Goal: Task Accomplishment & Management: Manage account settings

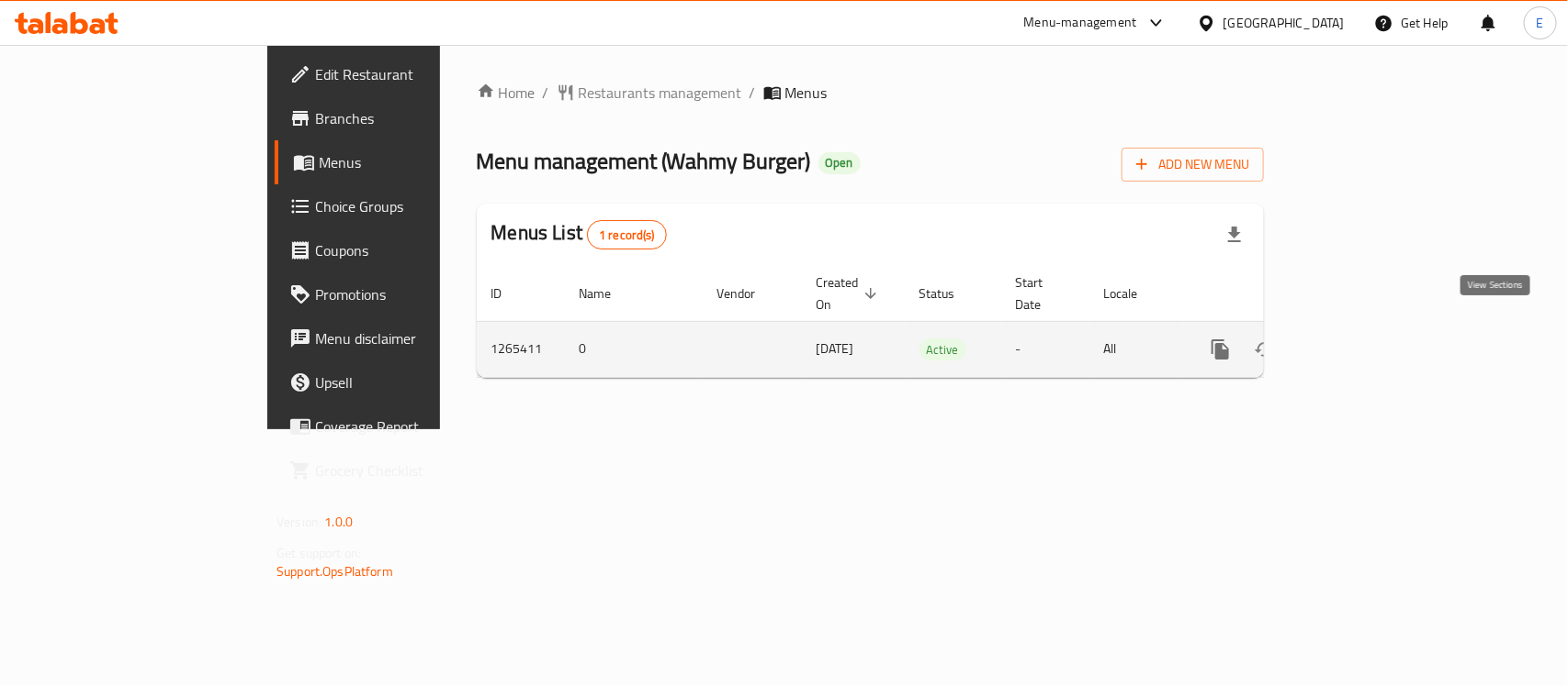
click at [1375, 327] on link "enhanced table" at bounding box center [1352, 349] width 44 height 44
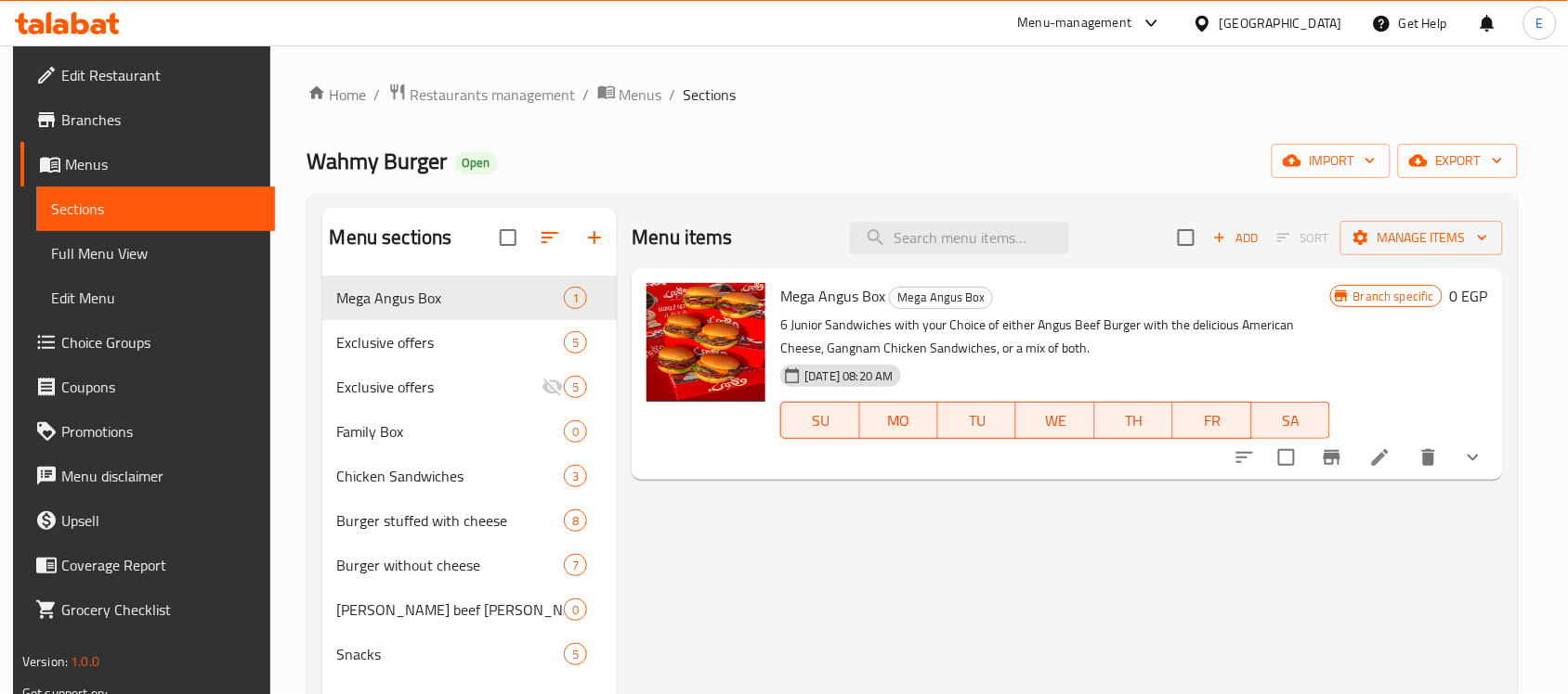
click at [140, 111] on span "Branches" at bounding box center [161, 120] width 198 height 22
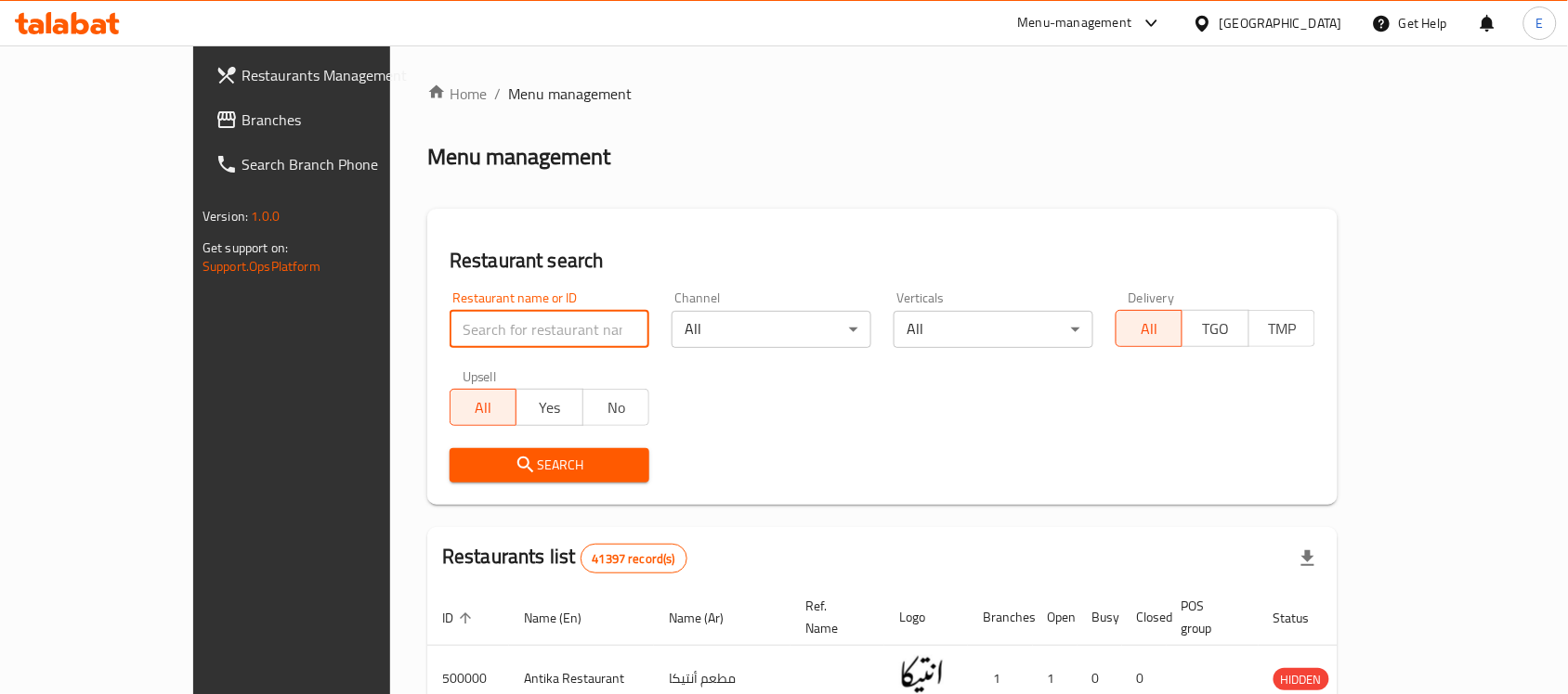
click at [449, 331] on input "search" at bounding box center [548, 329] width 199 height 37
type input "wahmy"
click button "Search" at bounding box center [548, 465] width 199 height 35
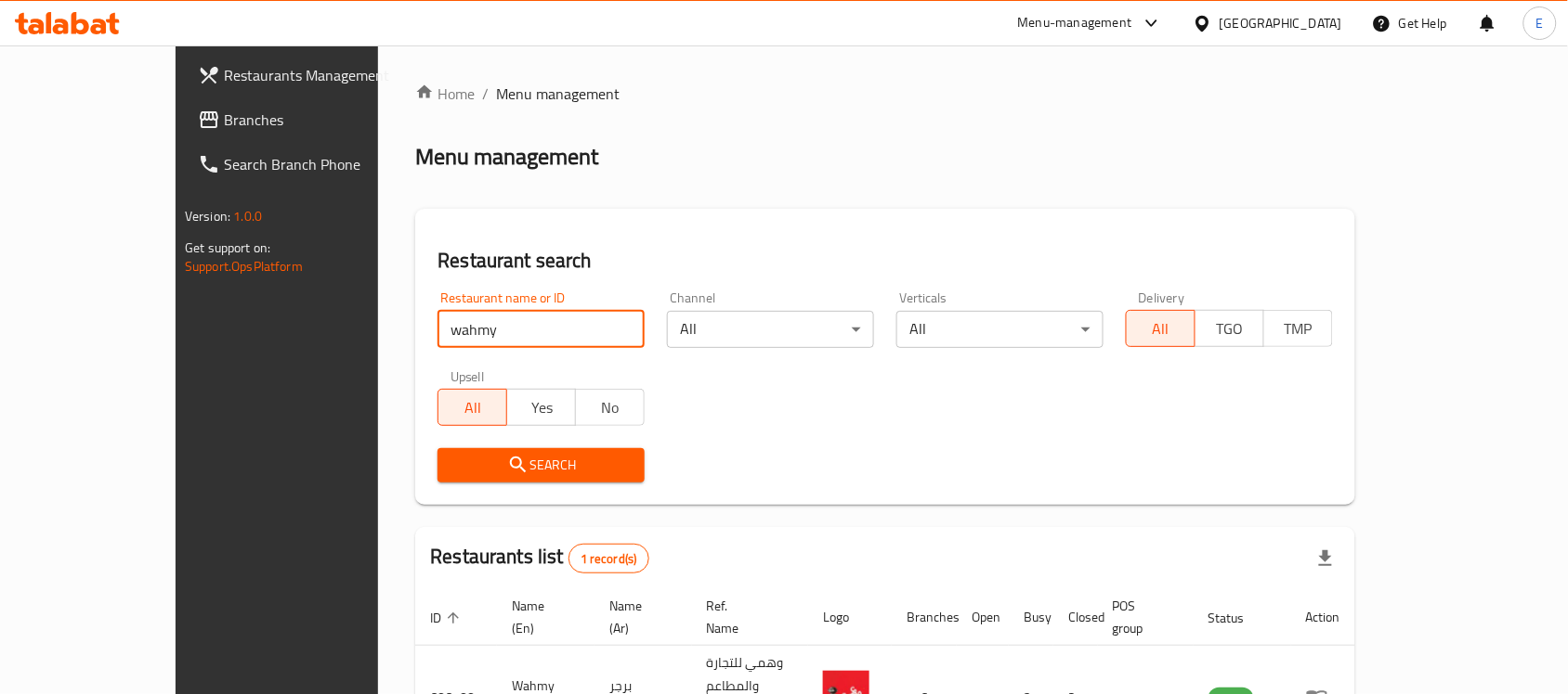
scroll to position [97, 0]
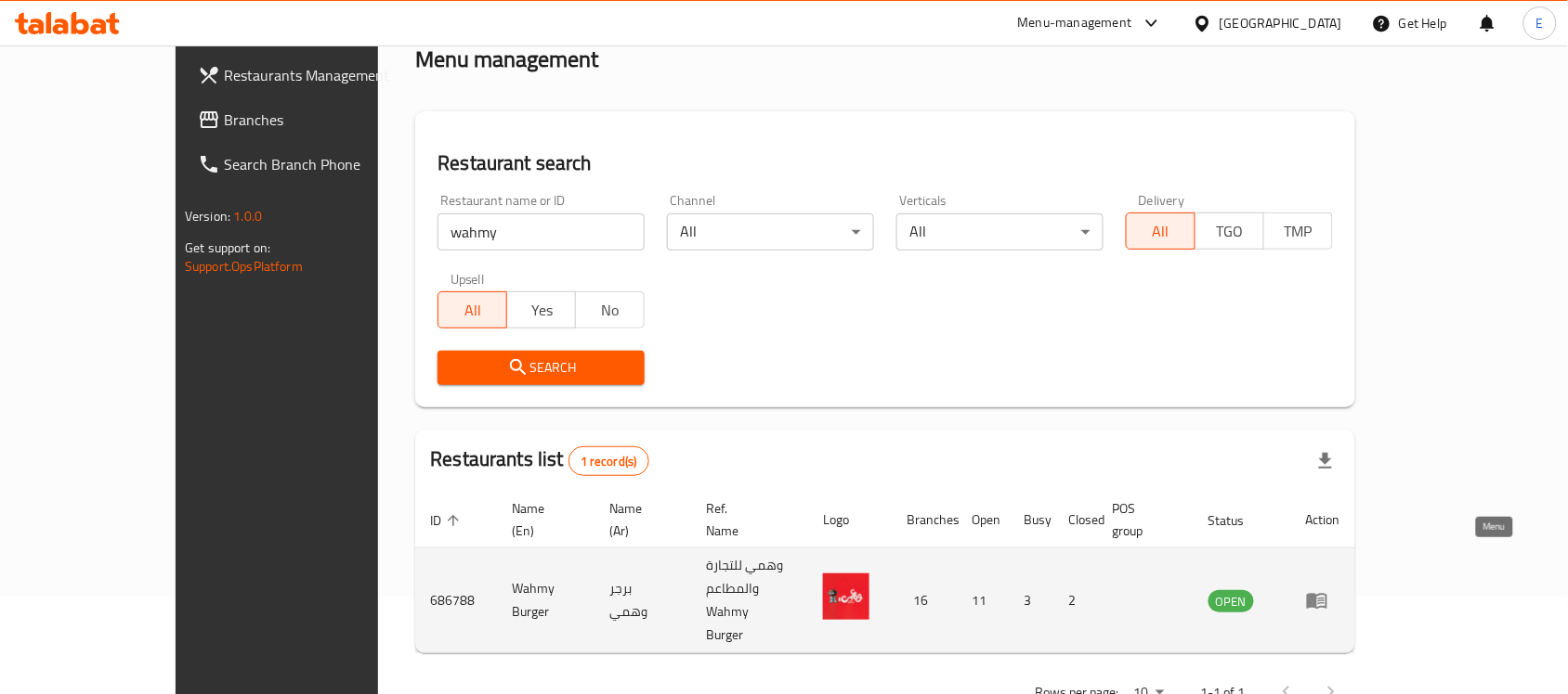
click at [1328, 590] on icon "enhanced table" at bounding box center [1317, 601] width 22 height 22
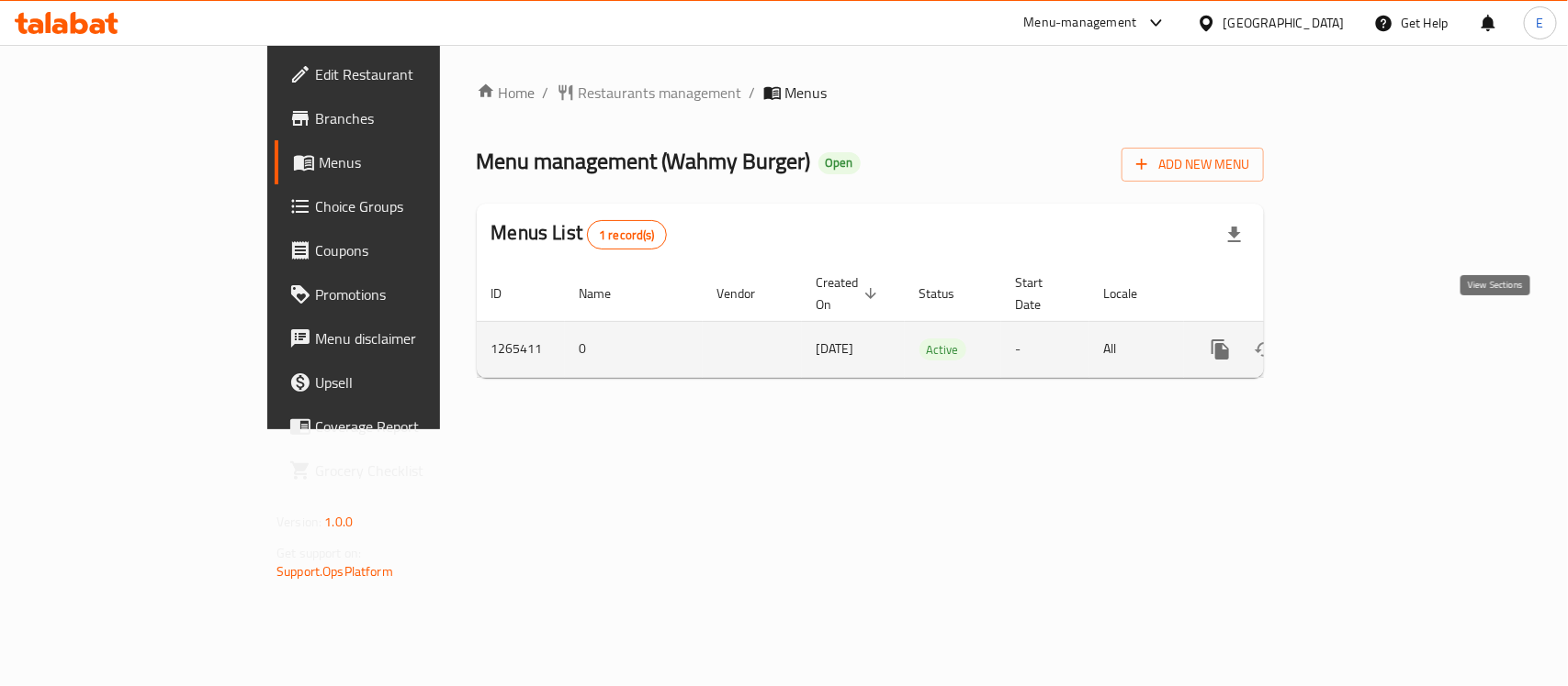
click at [1375, 327] on link "enhanced table" at bounding box center [1352, 349] width 44 height 44
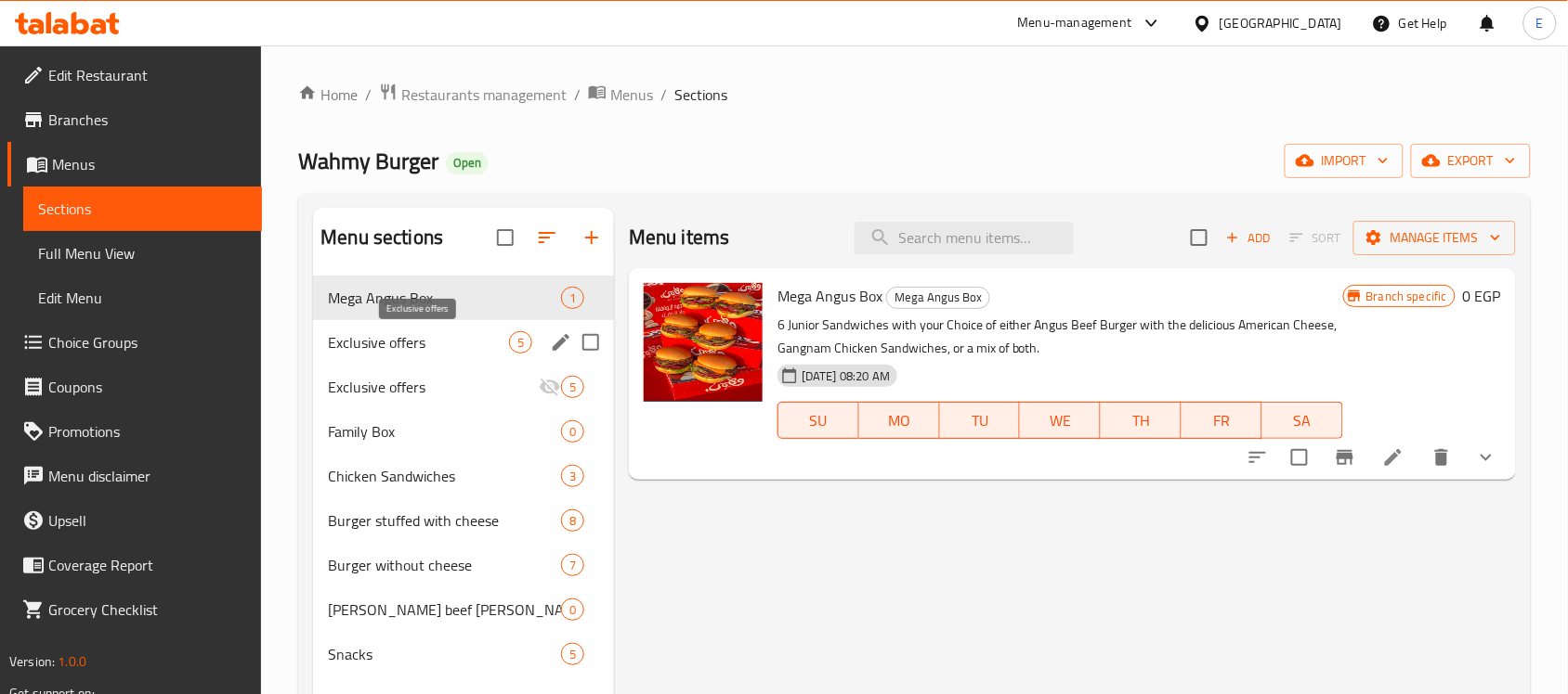
click at [481, 349] on span "Exclusive offers" at bounding box center [419, 342] width 181 height 22
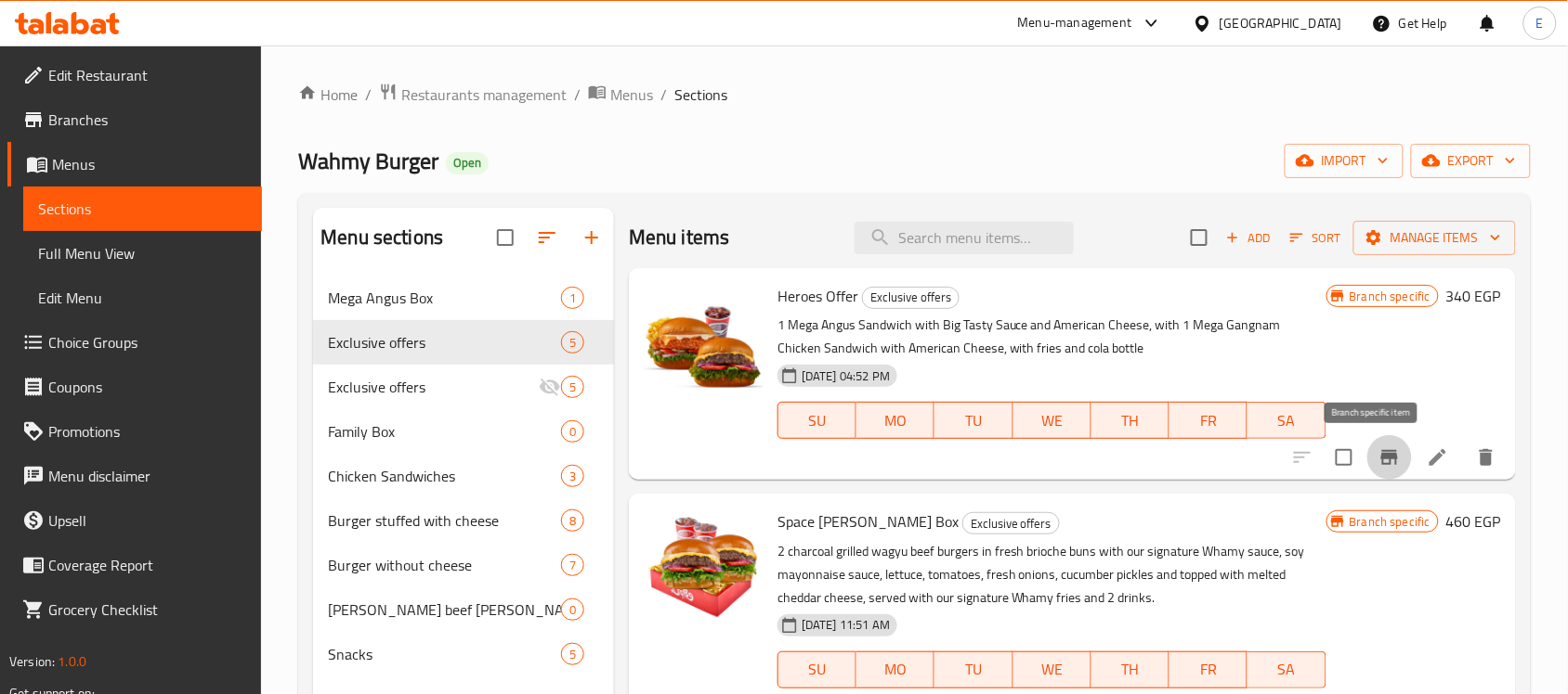
click at [1380, 467] on icon "Branch-specific-item" at bounding box center [1389, 457] width 22 height 22
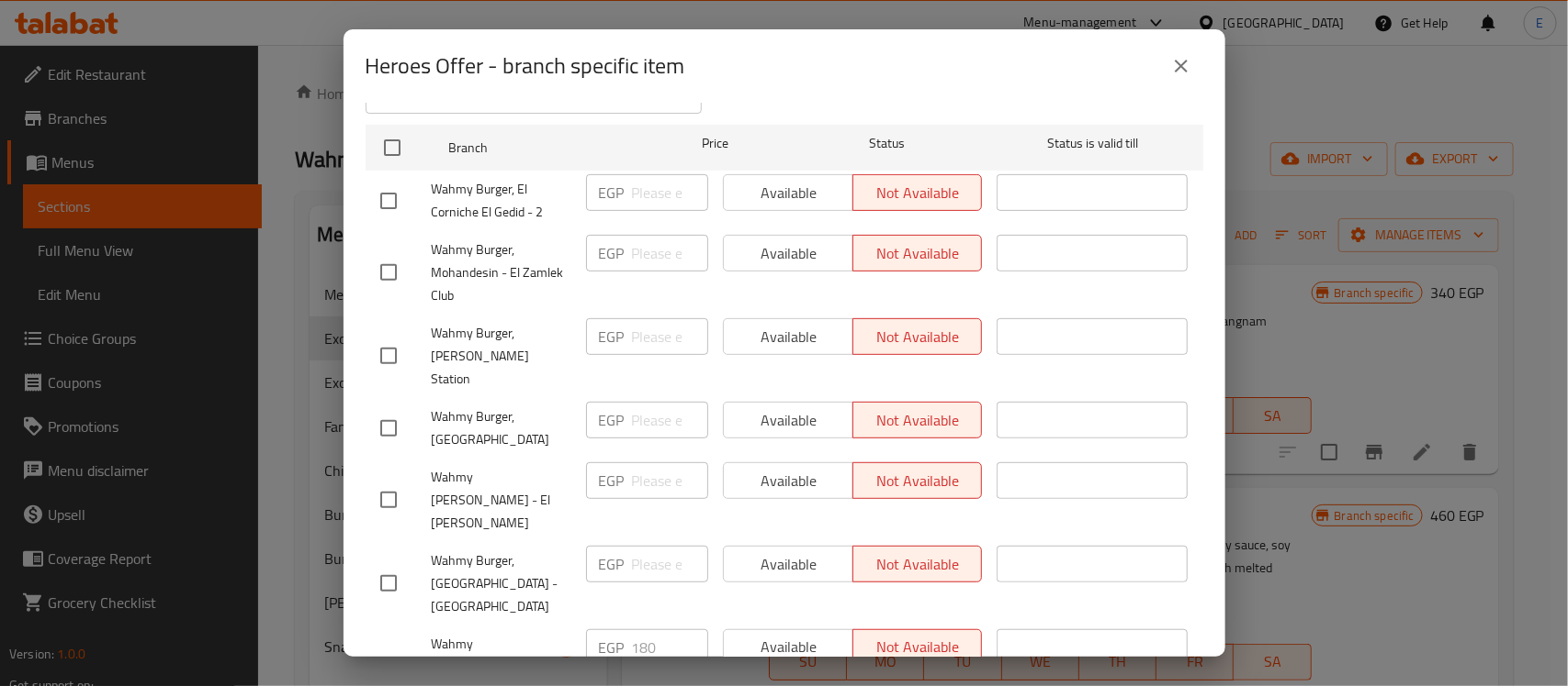
scroll to position [281, 0]
click at [400, 335] on input "checkbox" at bounding box center [387, 352] width 38 height 38
checkbox input "true"
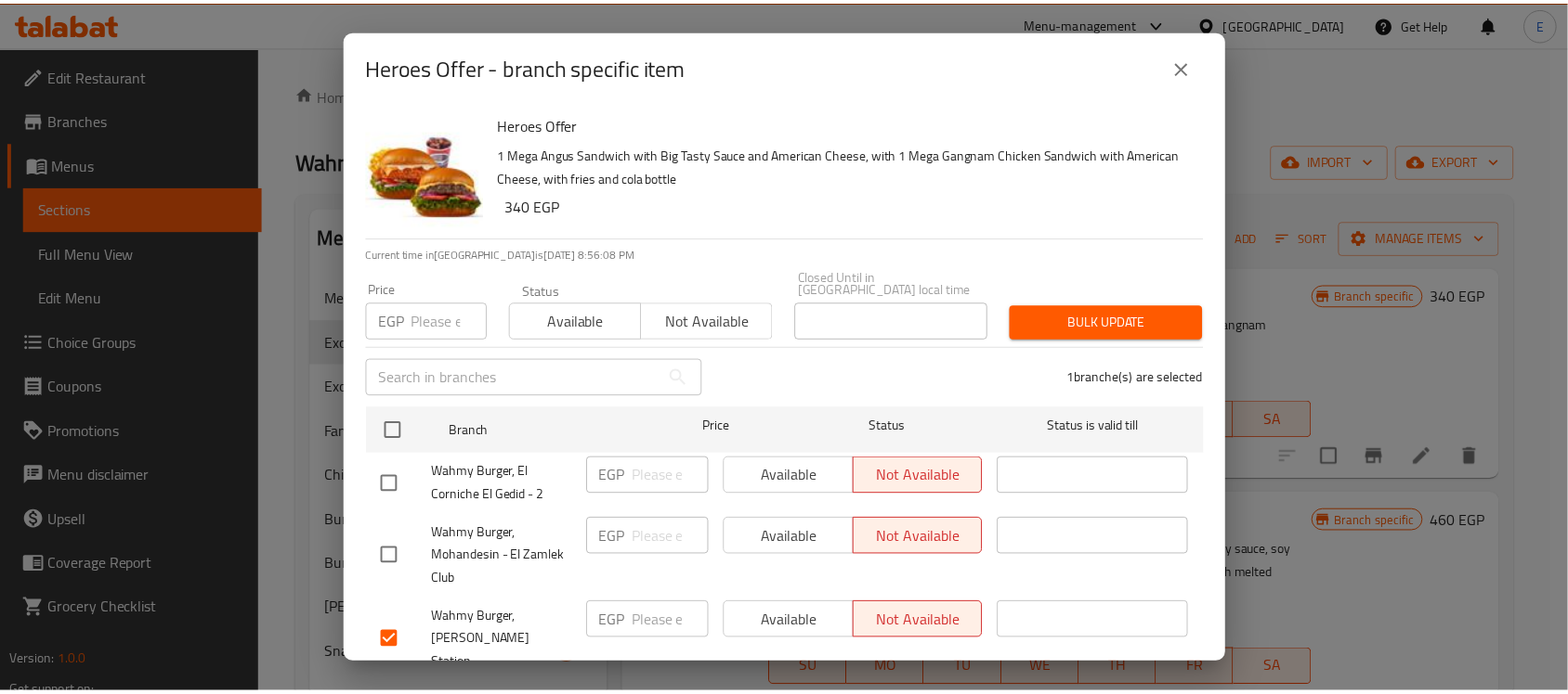
scroll to position [866, 0]
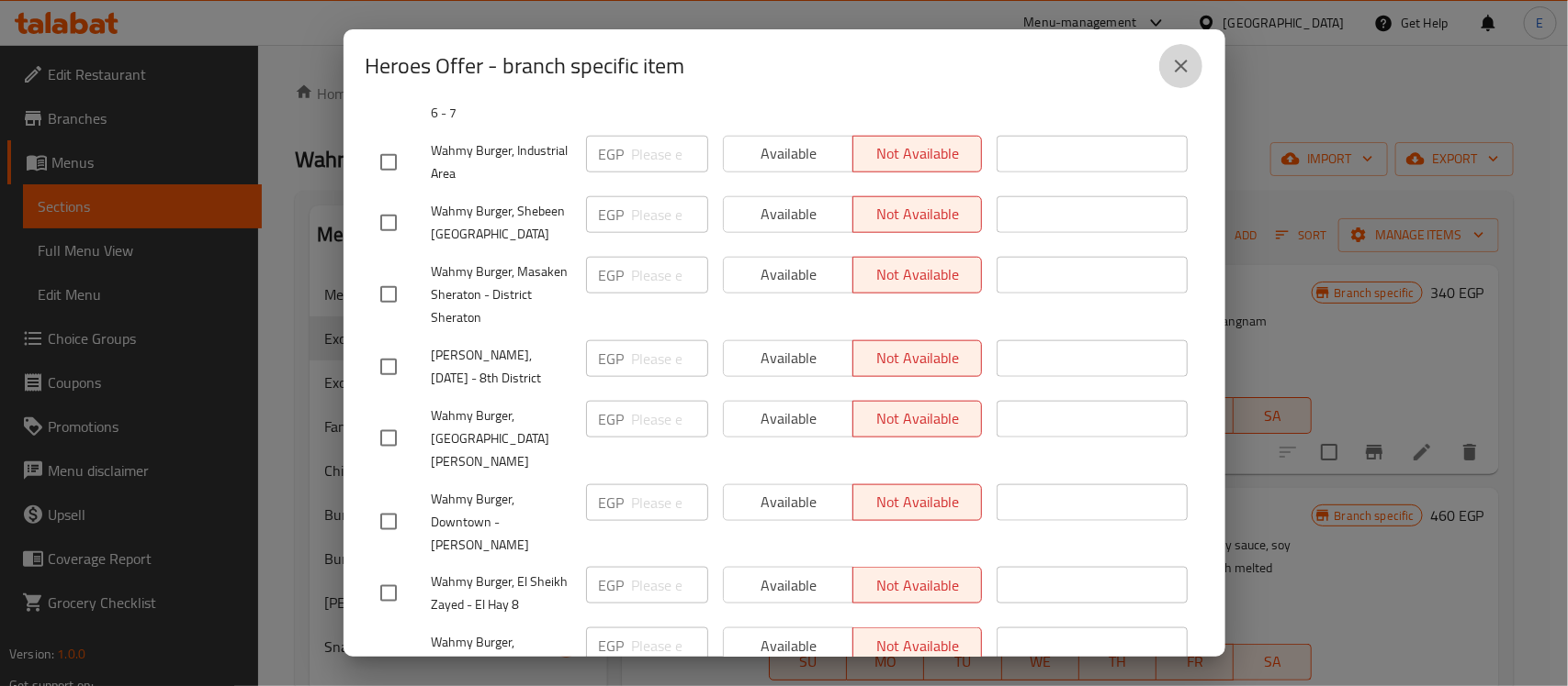
click at [1183, 71] on icon "close" at bounding box center [1181, 66] width 22 height 22
